Goal: Browse casually

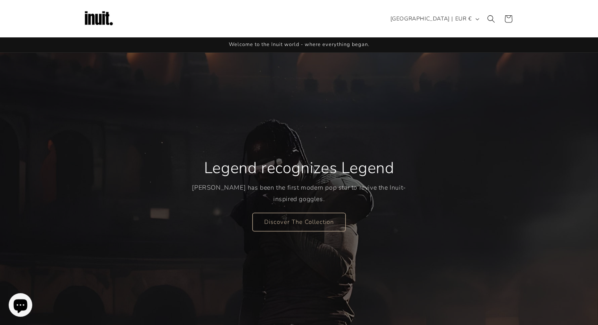
click at [127, 143] on div "Legend recognizes Legend Travis Scott has been the first modern pop star to rev…" at bounding box center [299, 194] width 472 height 283
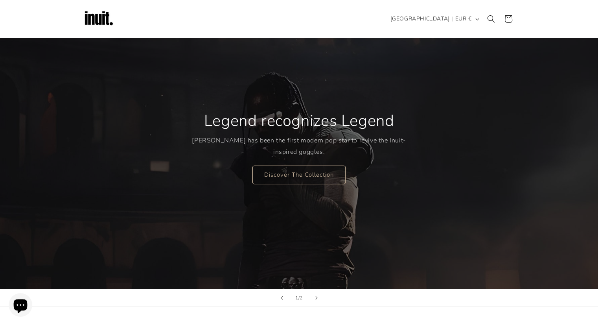
scroll to position [31, 0]
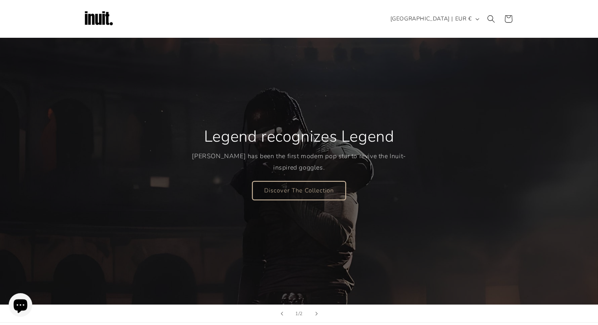
click at [316, 186] on link "Discover The Collection" at bounding box center [298, 190] width 93 height 18
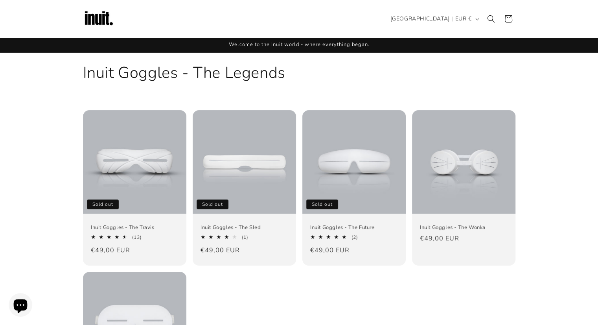
click at [88, 18] on img at bounding box center [98, 18] width 31 height 31
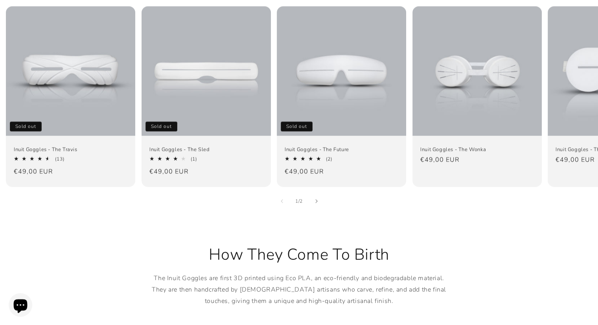
scroll to position [550, 0]
